Goal: Task Accomplishment & Management: Use online tool/utility

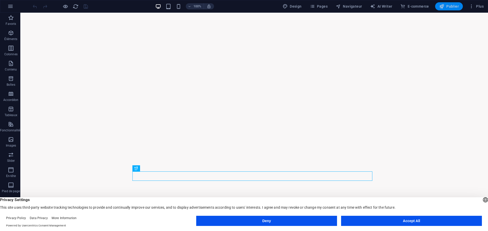
click at [452, 4] on span "Publier" at bounding box center [449, 6] width 20 height 5
click at [393, 220] on button "Accept All" at bounding box center [411, 221] width 141 height 10
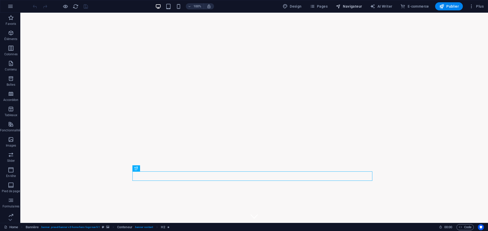
click at [353, 9] on button "Navigateur" at bounding box center [349, 6] width 30 height 8
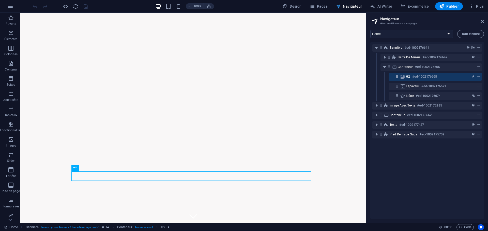
click at [353, 9] on button "Navigateur" at bounding box center [349, 6] width 30 height 8
click at [484, 6] on button "Plus" at bounding box center [476, 6] width 19 height 8
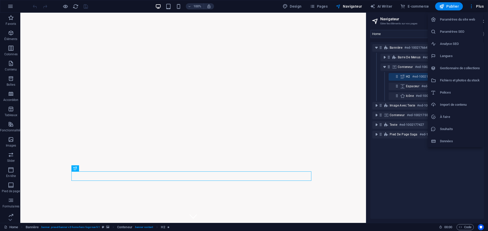
click at [466, 21] on h6 "Paramètres du site web" at bounding box center [460, 20] width 40 height 6
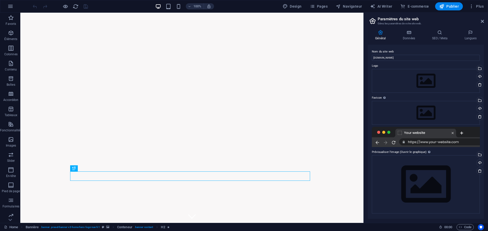
click at [422, 137] on div at bounding box center [426, 137] width 108 height 20
click at [450, 35] on icon at bounding box center [439, 32] width 30 height 5
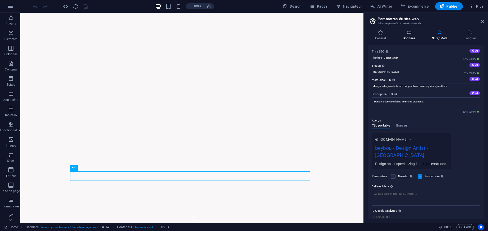
click at [415, 38] on h4 "Données" at bounding box center [409, 35] width 29 height 11
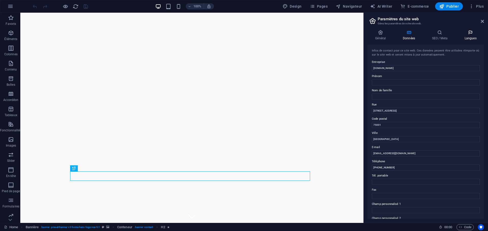
click at [469, 37] on h4 "Langues" at bounding box center [470, 35] width 27 height 11
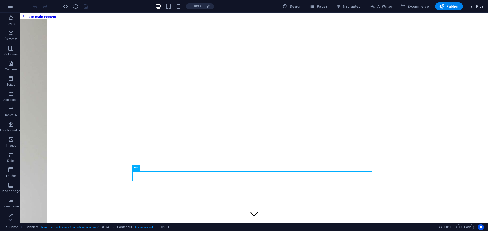
click at [469, 7] on icon "button" at bounding box center [471, 6] width 5 height 5
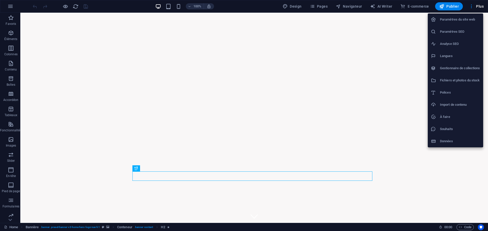
click at [458, 41] on h6 "Analyse SEO" at bounding box center [460, 44] width 40 height 6
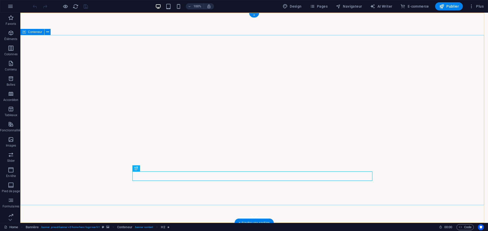
select select "[DOMAIN_NAME]"
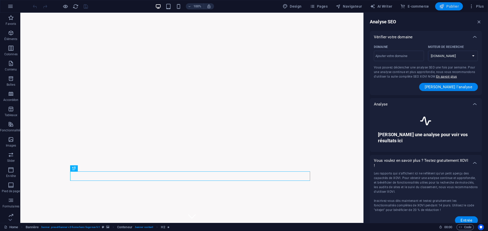
click at [457, 3] on button "Publier" at bounding box center [449, 6] width 28 height 8
